Goal: Information Seeking & Learning: Learn about a topic

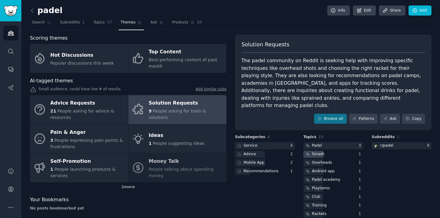
scroll to position [10, 0]
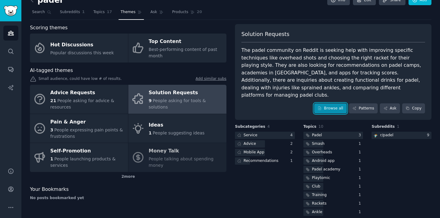
click at [329, 104] on link "Browse all" at bounding box center [330, 109] width 33 height 10
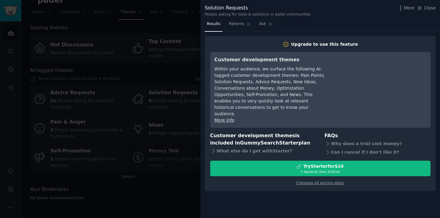
click at [164, 123] on div at bounding box center [220, 109] width 440 height 218
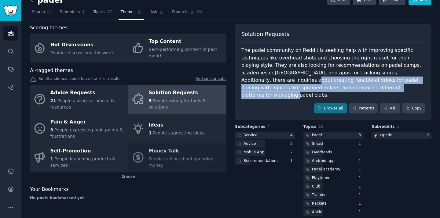
drag, startPoint x: 380, startPoint y: 76, endPoint x: 340, endPoint y: 90, distance: 42.8
click at [340, 90] on div "The padel community on Reddit is seeking help with improving specific technique…" at bounding box center [333, 73] width 184 height 53
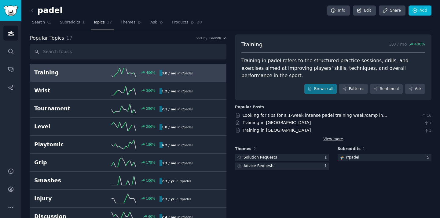
click at [328, 137] on link "View more" at bounding box center [333, 139] width 20 height 5
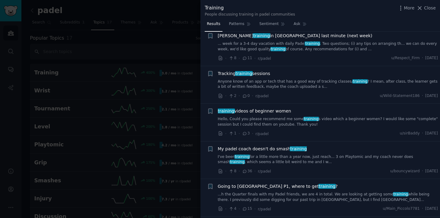
scroll to position [712, 0]
click at [227, 74] on span "Tracking training sessions" at bounding box center [244, 73] width 53 height 6
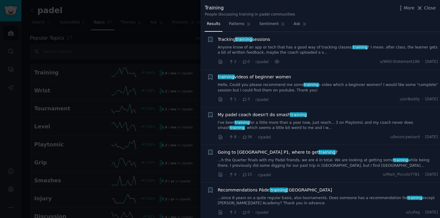
scroll to position [746, 0]
click at [247, 40] on span "training" at bounding box center [244, 39] width 18 height 5
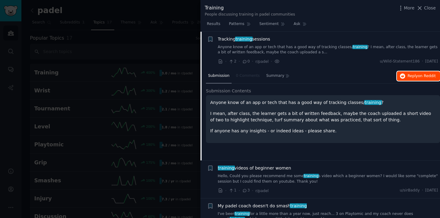
click at [400, 78] on icon "button" at bounding box center [402, 76] width 5 height 5
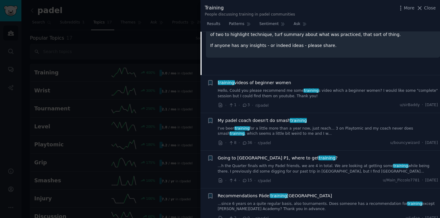
scroll to position [832, 0]
